Goal: Task Accomplishment & Management: Manage account settings

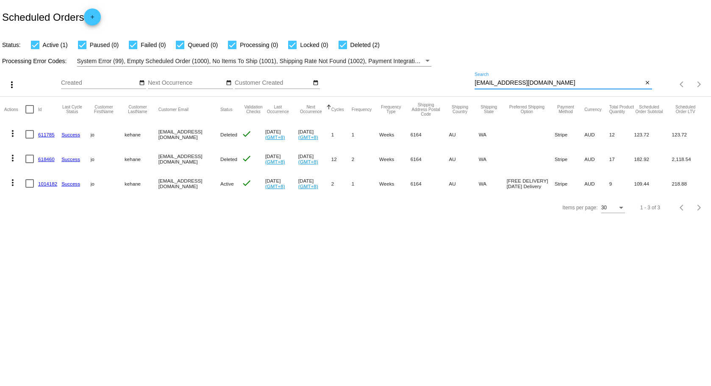
drag, startPoint x: 543, startPoint y: 82, endPoint x: 428, endPoint y: 83, distance: 115.7
click at [428, 83] on div "more_vert Sep Jan Feb Mar [DATE]" at bounding box center [355, 82] width 711 height 30
paste input "[EMAIL_ADDRESS][DOMAIN_NAME]"
type input "[EMAIL_ADDRESS][DOMAIN_NAME]"
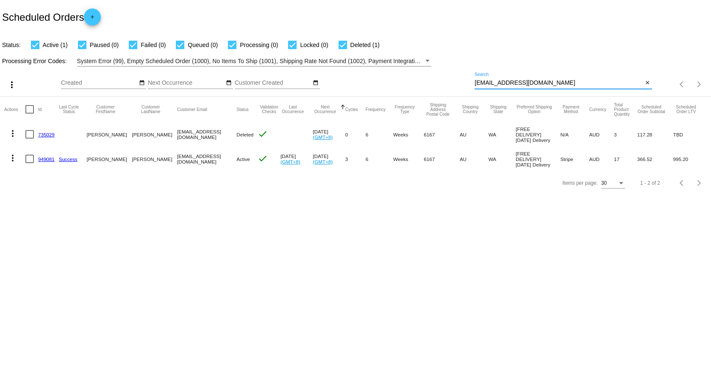
click at [15, 155] on mat-icon "more_vert" at bounding box center [13, 158] width 10 height 10
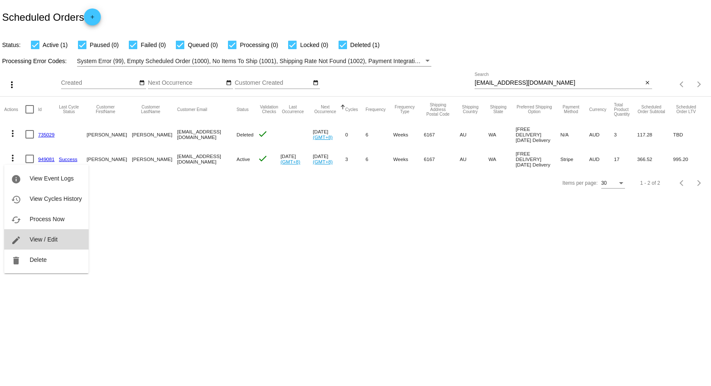
click at [31, 238] on span "View / Edit" at bounding box center [44, 239] width 28 height 7
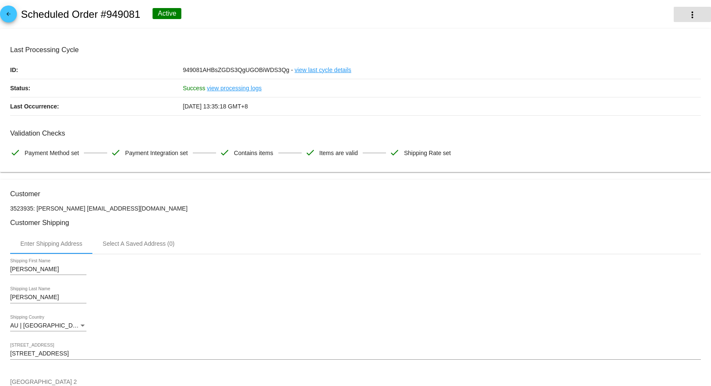
click at [687, 14] on mat-icon "more_vert" at bounding box center [692, 15] width 10 height 10
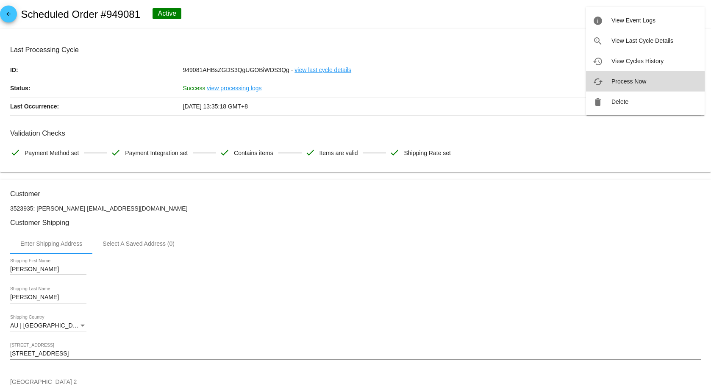
click at [645, 84] on span "Process Now" at bounding box center [629, 81] width 35 height 7
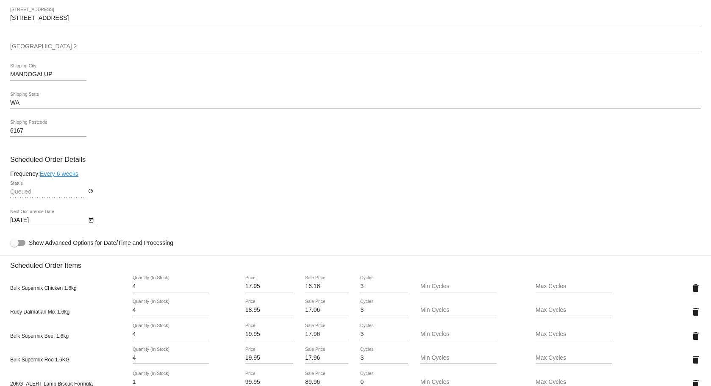
scroll to position [381, 0]
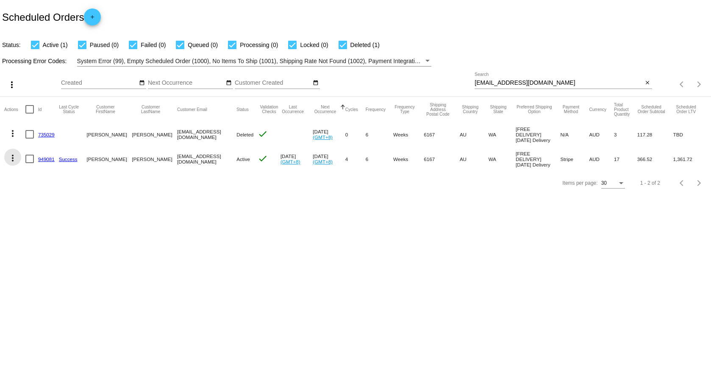
click at [13, 158] on mat-icon "more_vert" at bounding box center [13, 158] width 10 height 10
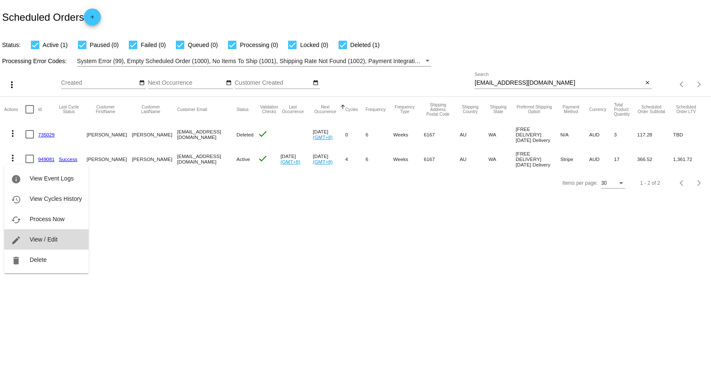
click at [43, 237] on span "View / Edit" at bounding box center [44, 239] width 28 height 7
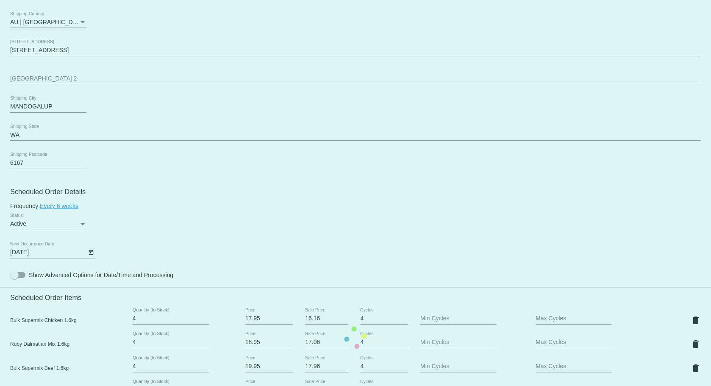
scroll to position [424, 0]
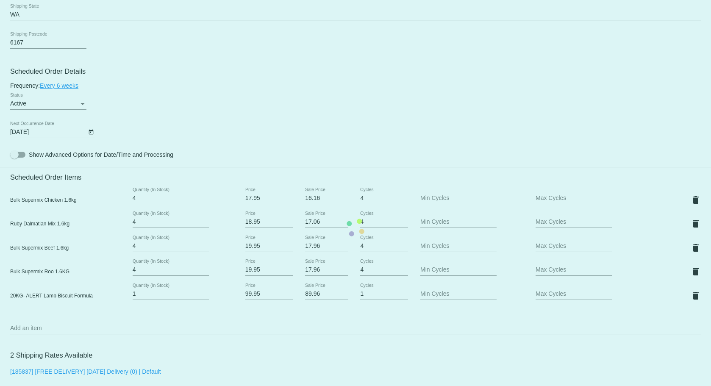
click at [91, 131] on mat-card "Customer 3523935: [PERSON_NAME] [EMAIL_ADDRESS][DOMAIN_NAME] Customer Shipping …" at bounding box center [355, 228] width 711 height 944
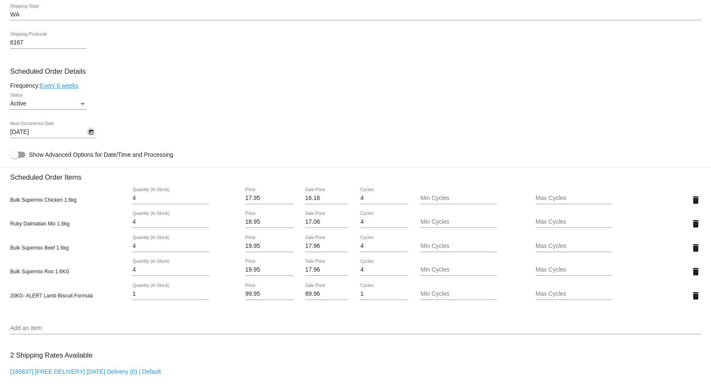
click at [91, 131] on icon "Open calendar" at bounding box center [91, 132] width 6 height 10
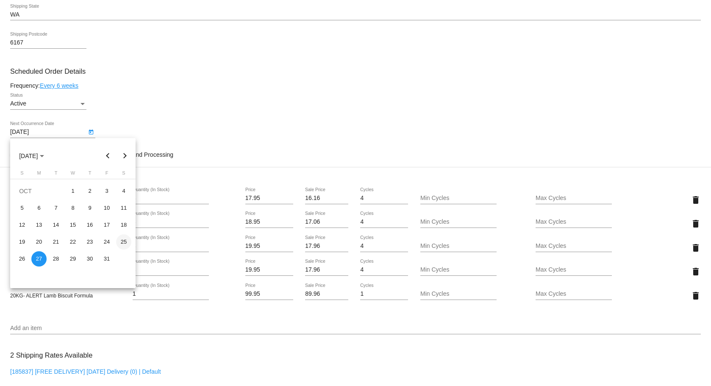
click at [125, 239] on div "25" at bounding box center [123, 241] width 15 height 15
type input "[DATE]"
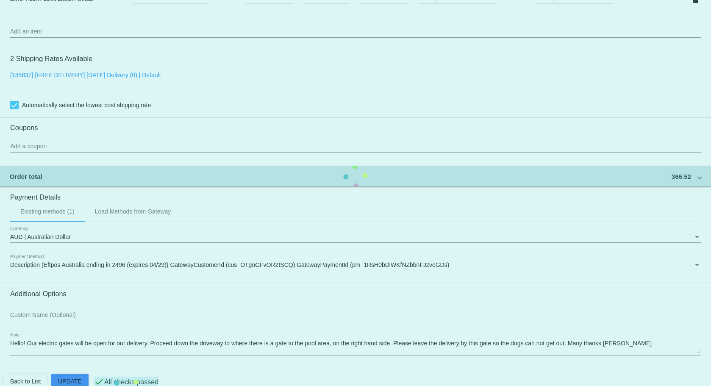
scroll to position [737, 0]
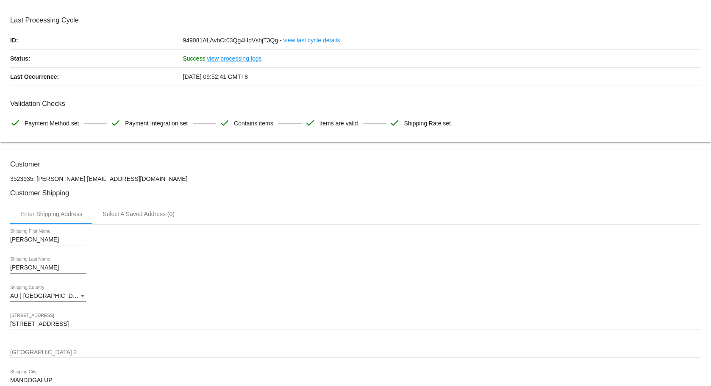
scroll to position [0, 0]
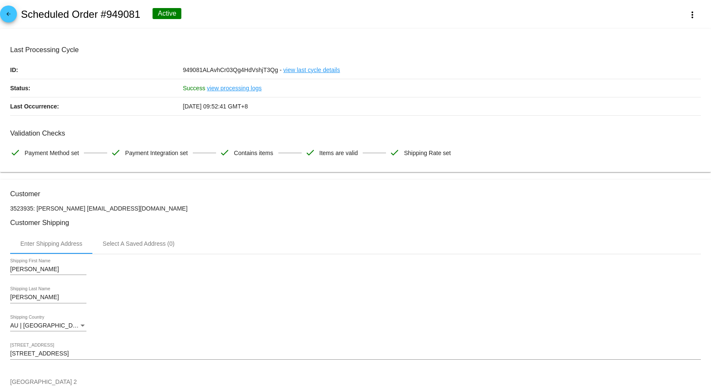
click at [6, 17] on mat-icon "arrow_back" at bounding box center [8, 16] width 10 height 10
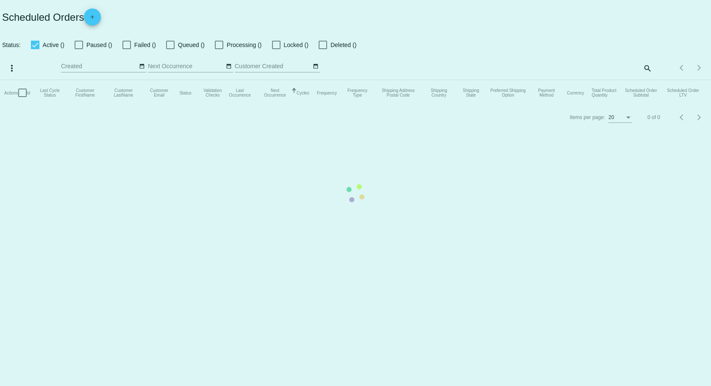
checkbox input "true"
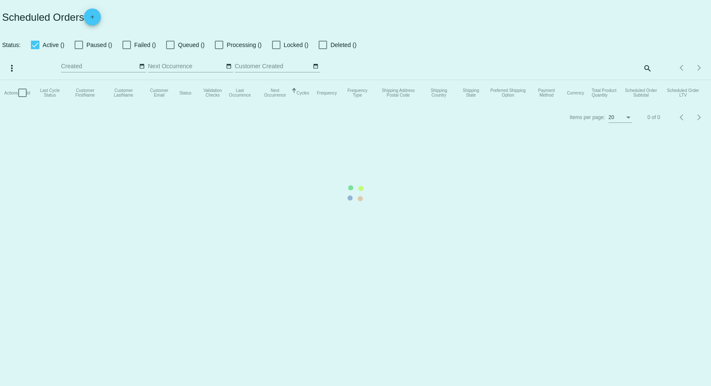
checkbox input "true"
